Goal: Find specific page/section: Find specific page/section

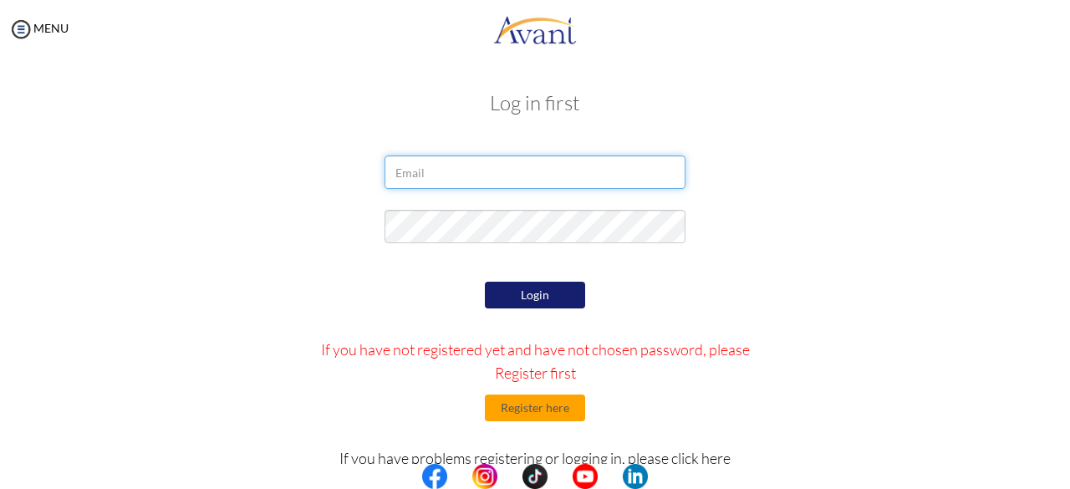
drag, startPoint x: 0, startPoint y: 0, endPoint x: 484, endPoint y: 170, distance: 513.1
click at [484, 170] on input "email" at bounding box center [535, 172] width 301 height 33
type input "[EMAIL_ADDRESS][DOMAIN_NAME]"
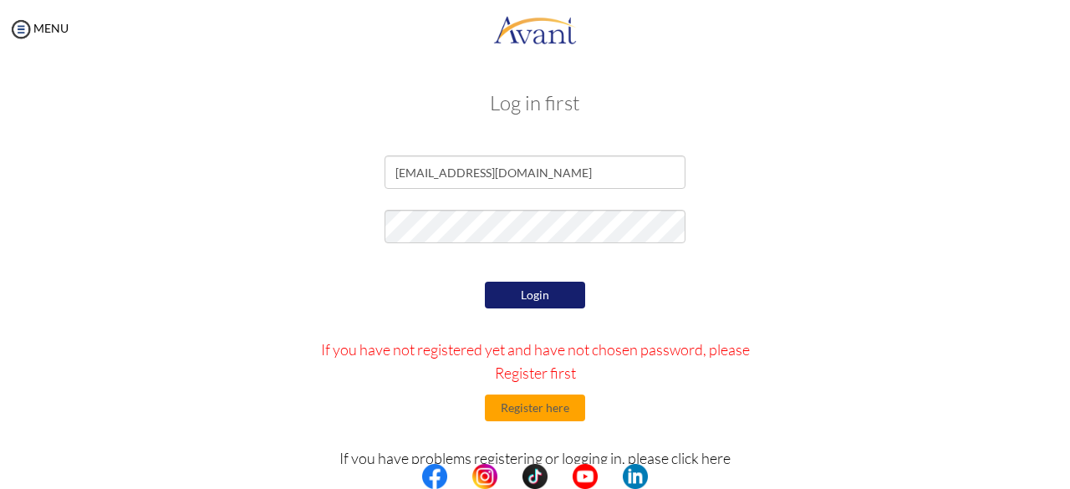
click at [518, 283] on button "Login" at bounding box center [535, 295] width 100 height 27
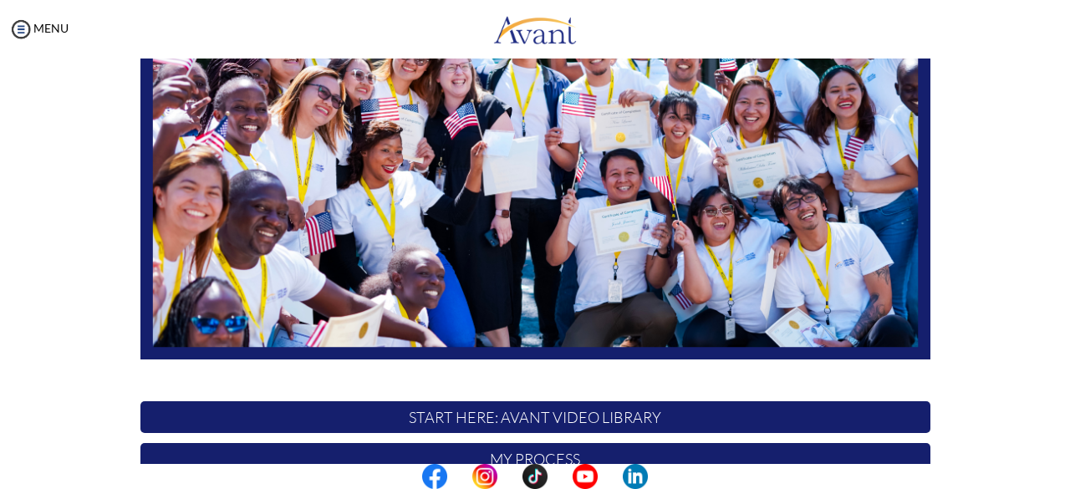
scroll to position [440, 0]
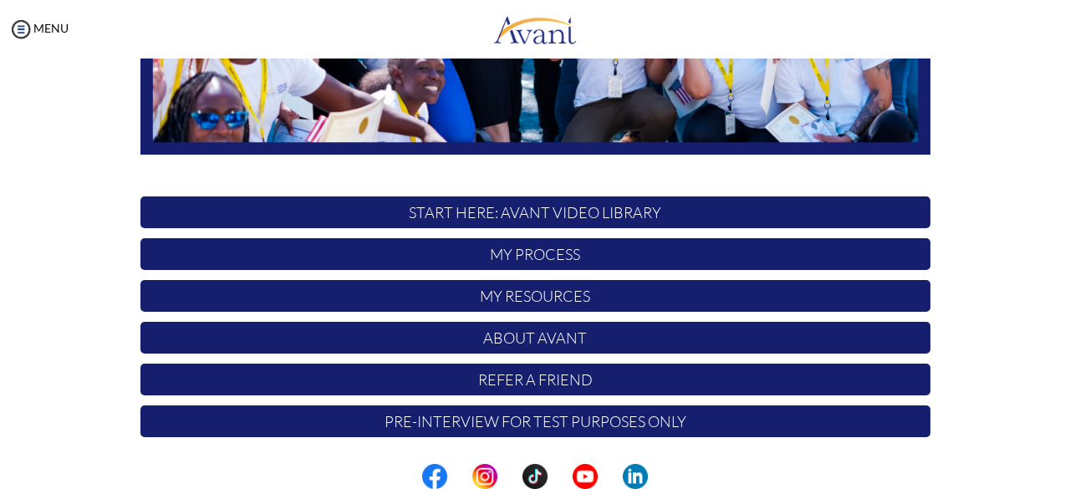
click at [520, 256] on p "My Process" at bounding box center [535, 254] width 790 height 32
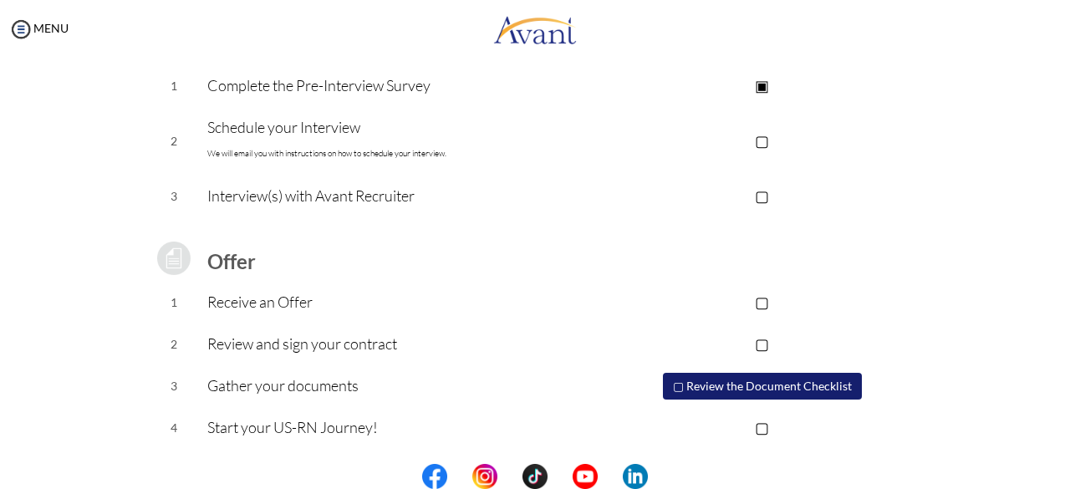
scroll to position [0, 0]
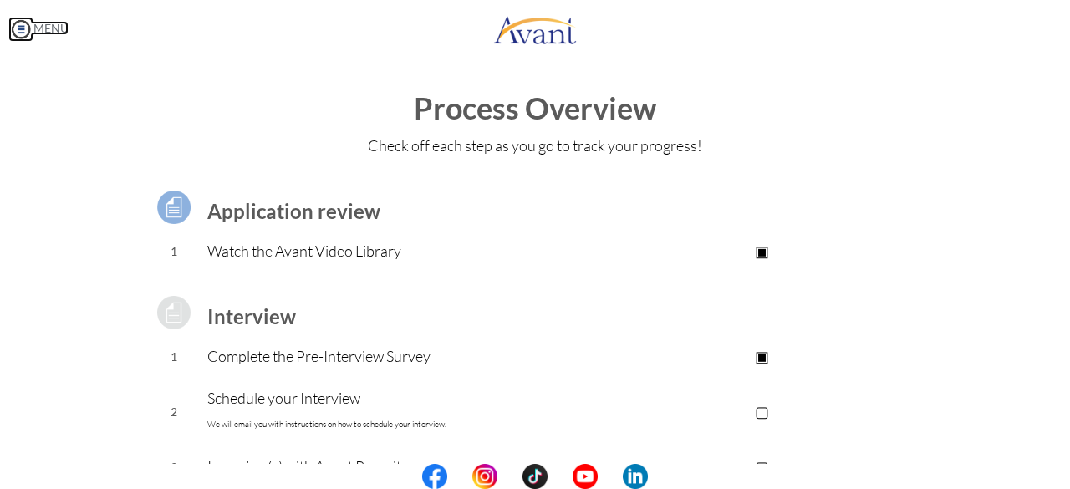
click at [27, 25] on img at bounding box center [20, 29] width 25 height 25
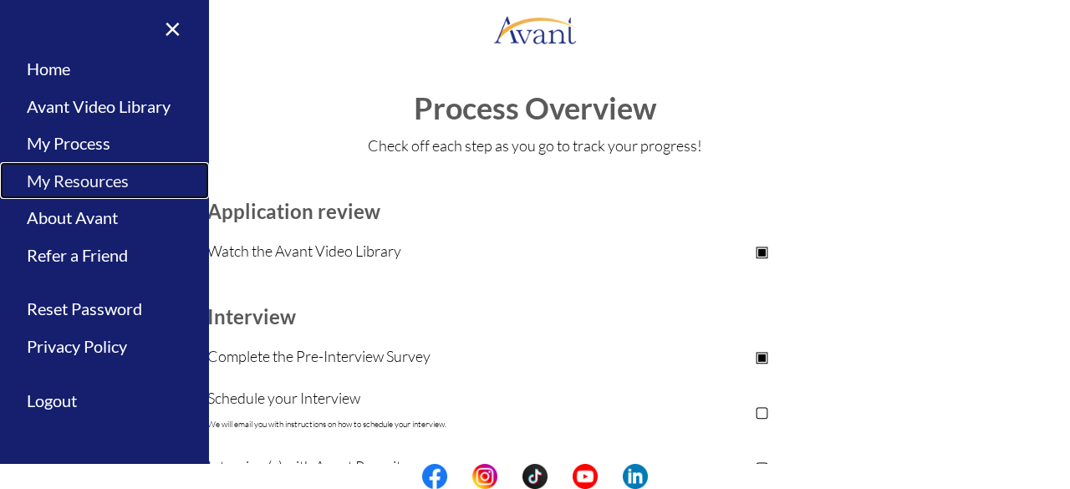
click at [84, 177] on link "My Resources" at bounding box center [104, 181] width 209 height 38
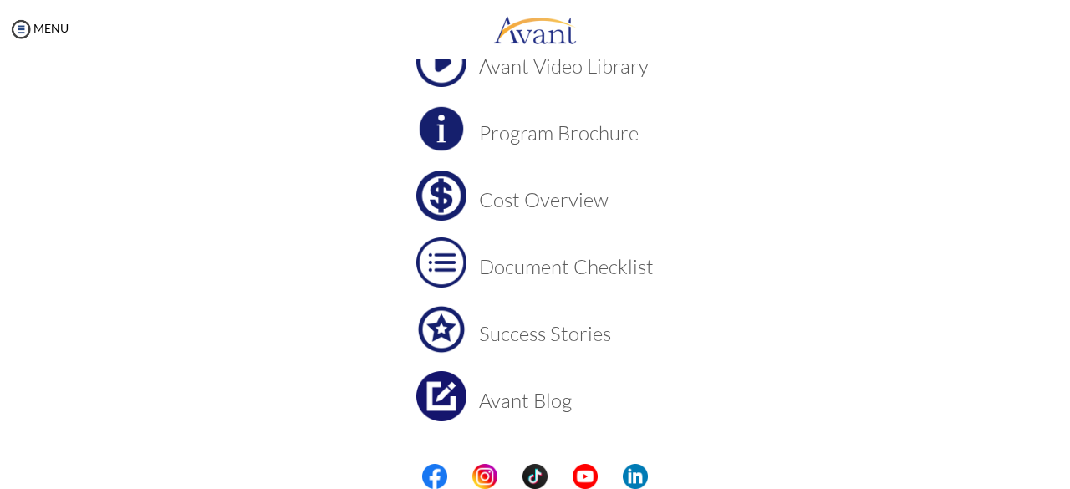
scroll to position [186, 0]
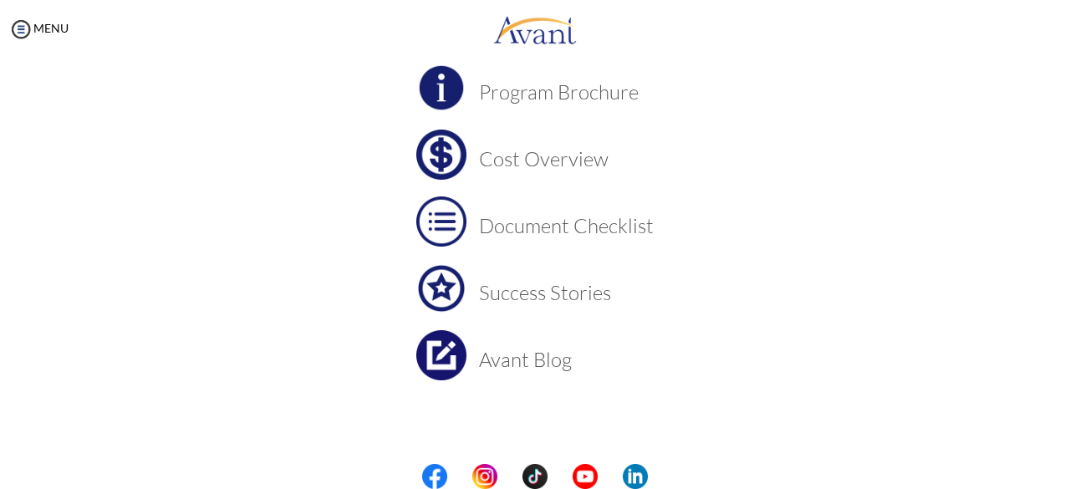
click at [611, 216] on h3 "Document Checklist" at bounding box center [566, 226] width 175 height 22
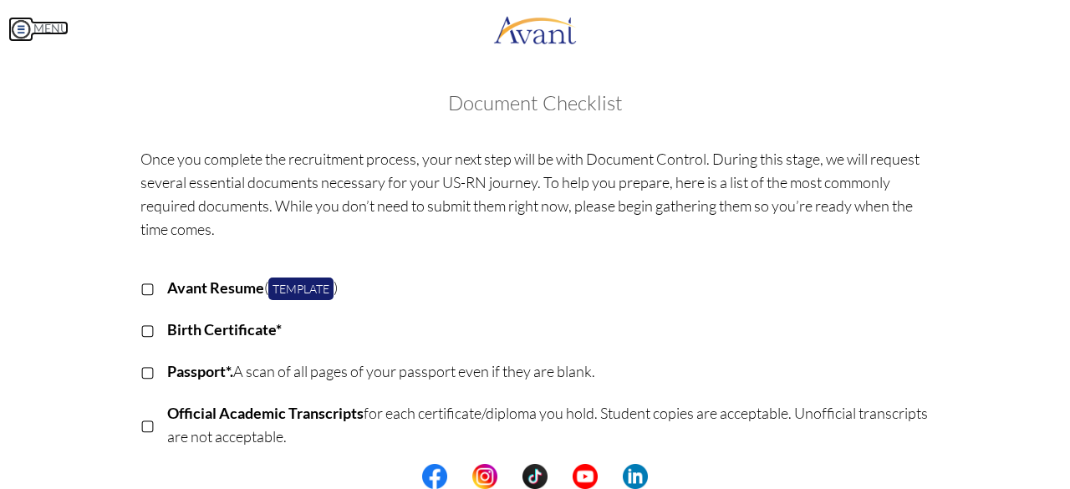
click at [15, 21] on img at bounding box center [20, 29] width 25 height 25
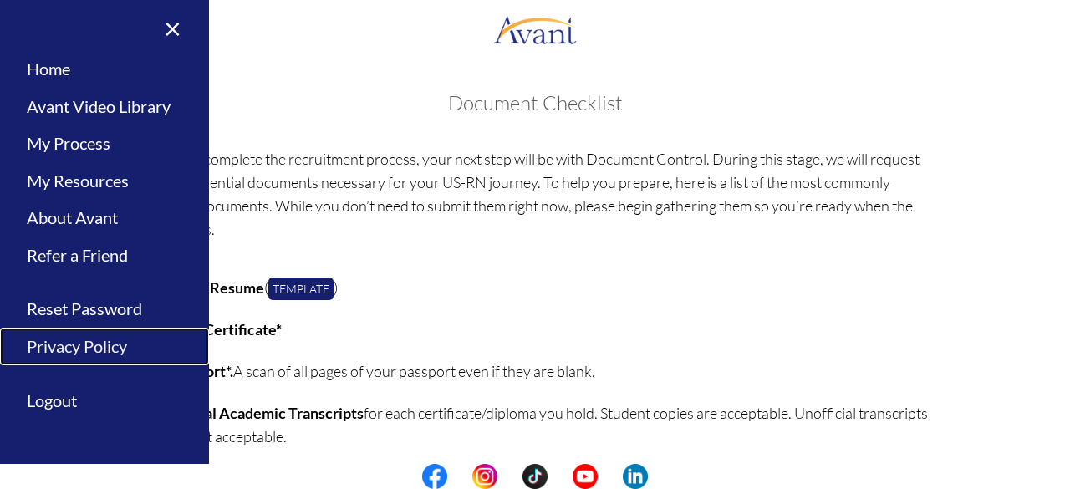
click at [83, 353] on link "Privacy Policy" at bounding box center [104, 347] width 209 height 38
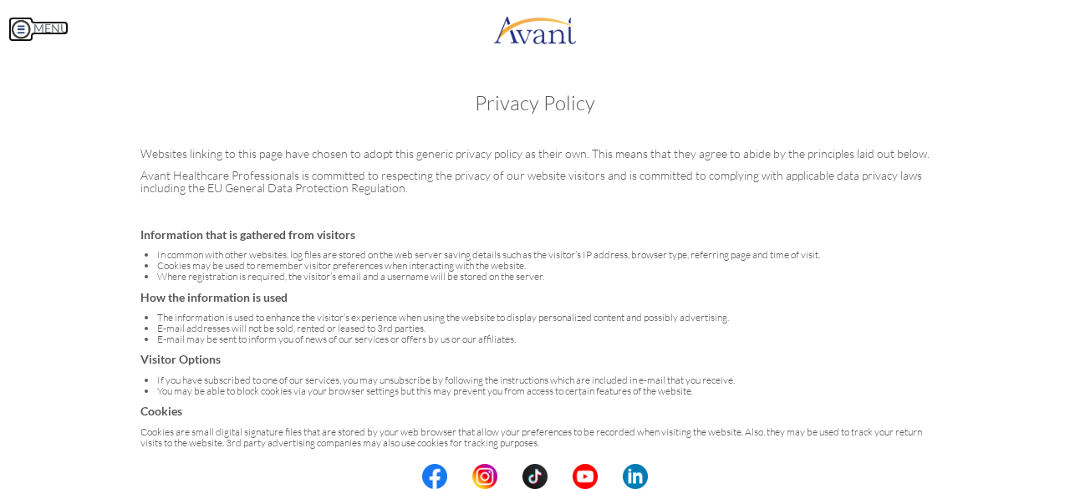
click at [16, 39] on img at bounding box center [20, 29] width 25 height 25
